Goal: Transaction & Acquisition: Purchase product/service

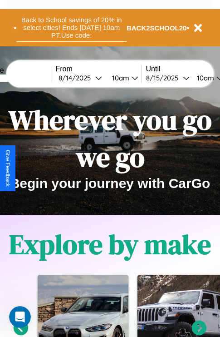
click at [71, 28] on button "Back to School savings of 20% in select cities! Ends [DATE] 10am PT. Use code:" at bounding box center [72, 28] width 110 height 28
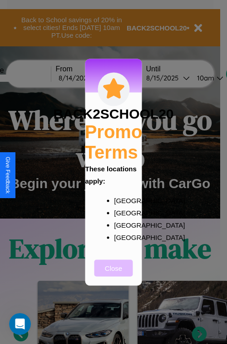
click at [114, 274] on button "Close" at bounding box center [114, 268] width 39 height 17
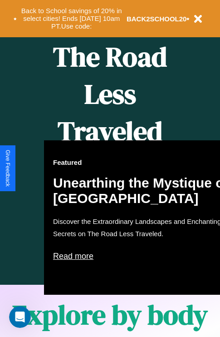
scroll to position [371, 0]
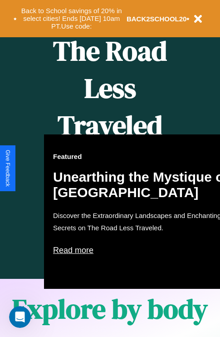
click at [110, 169] on div "Featured Unearthing the Mystique of [GEOGRAPHIC_DATA] Discover the Extraordinar…" at bounding box center [144, 212] width 200 height 155
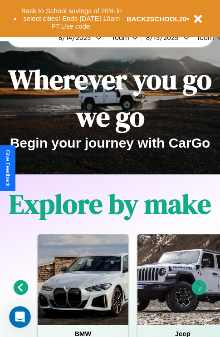
scroll to position [0, 0]
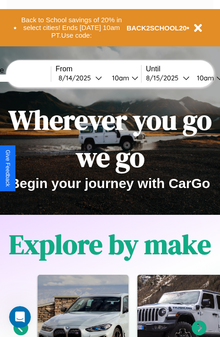
click at [30, 78] on input "text" at bounding box center [17, 78] width 68 height 7
type input "****"
click at [91, 78] on div "[DATE]" at bounding box center [77, 78] width 37 height 9
select select "*"
select select "****"
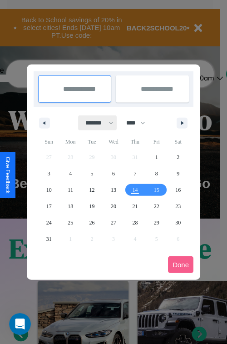
click at [95, 123] on select "******* ******** ***** ***** *** **** **** ****** ********* ******* ******** **…" at bounding box center [98, 122] width 39 height 15
select select "*"
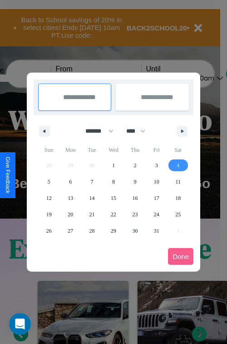
click at [178, 165] on span "4" at bounding box center [178, 165] width 3 height 16
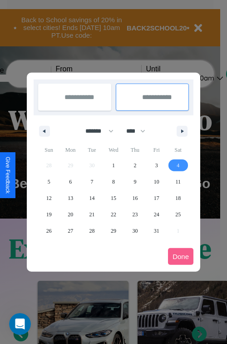
type input "**********"
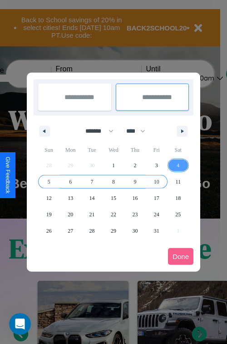
click at [156, 181] on span "10" at bounding box center [156, 182] width 5 height 16
type input "**********"
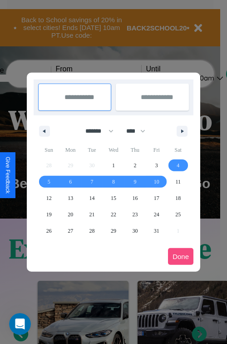
click at [181, 256] on button "Done" at bounding box center [180, 256] width 25 height 17
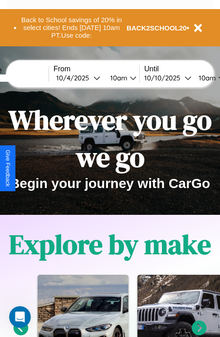
scroll to position [0, 35]
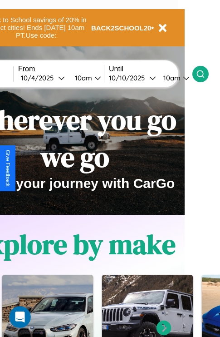
click at [205, 74] on icon at bounding box center [200, 74] width 9 height 9
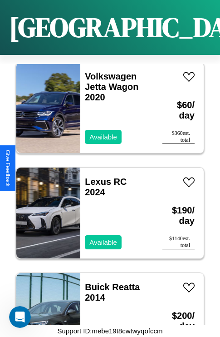
scroll to position [14588, 0]
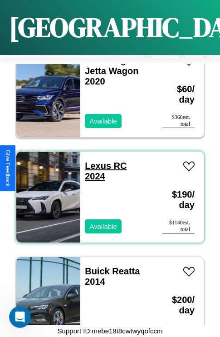
click at [95, 161] on link "Lexus RC 2024" at bounding box center [106, 171] width 42 height 20
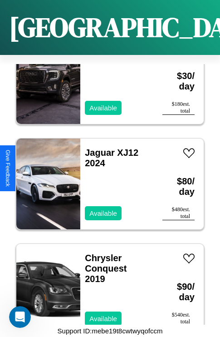
scroll to position [2354, 0]
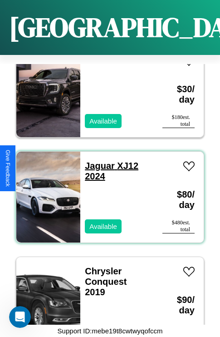
click at [97, 161] on link "Jaguar XJ12 2024" at bounding box center [112, 171] width 54 height 20
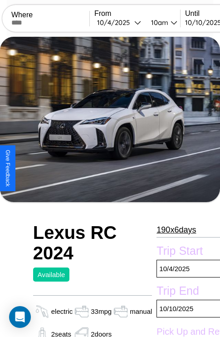
scroll to position [76, 0]
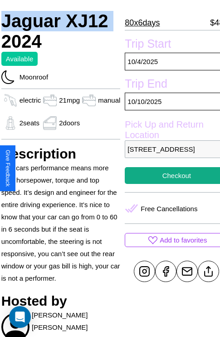
scroll to position [227, 36]
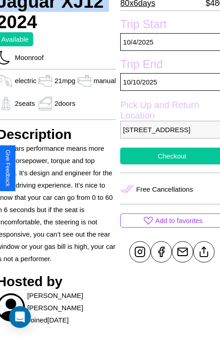
click at [169, 165] on button "Checkout" at bounding box center [172, 156] width 104 height 17
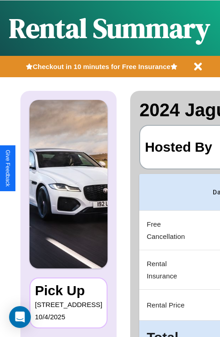
scroll to position [0, 174]
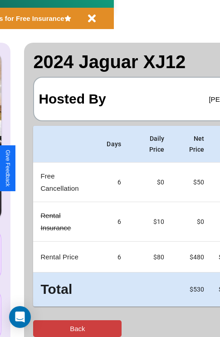
click at [44, 329] on button "Back" at bounding box center [77, 328] width 89 height 17
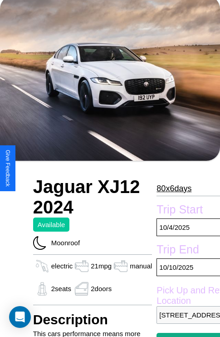
scroll to position [61, 0]
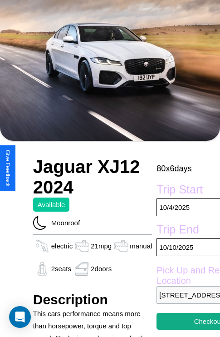
click at [174, 168] on p "80 x 6 days" at bounding box center [174, 168] width 35 height 15
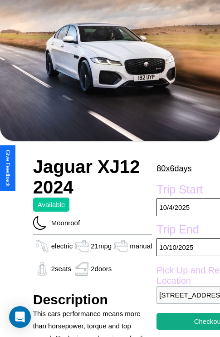
click at [174, 168] on p "80 x 6 days" at bounding box center [174, 168] width 35 height 15
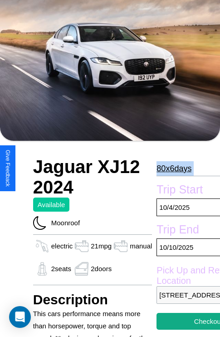
click at [174, 168] on p "80 x 6 days" at bounding box center [174, 168] width 35 height 15
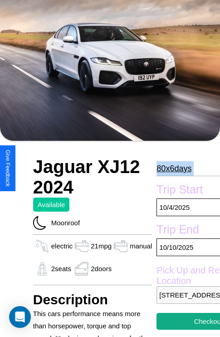
click at [174, 168] on p "80 x 6 days" at bounding box center [174, 168] width 35 height 15
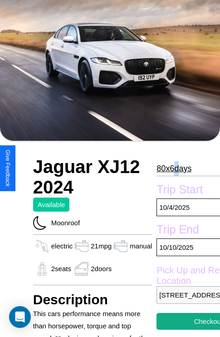
click at [174, 168] on p "80 x 6 days" at bounding box center [174, 168] width 35 height 15
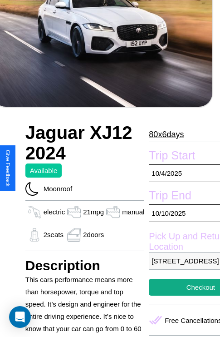
scroll to position [227, 36]
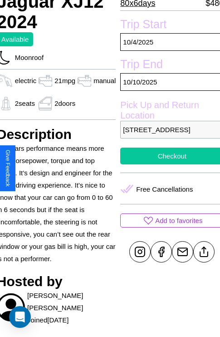
click at [169, 165] on button "Checkout" at bounding box center [172, 156] width 104 height 17
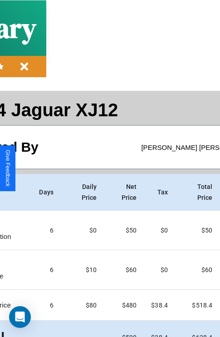
scroll to position [48, 177]
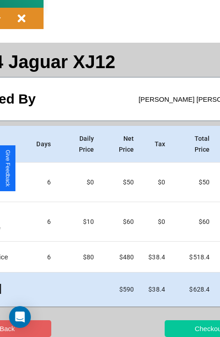
click at [176, 329] on button "Checkout" at bounding box center [209, 328] width 89 height 17
